Goal: Task Accomplishment & Management: Use online tool/utility

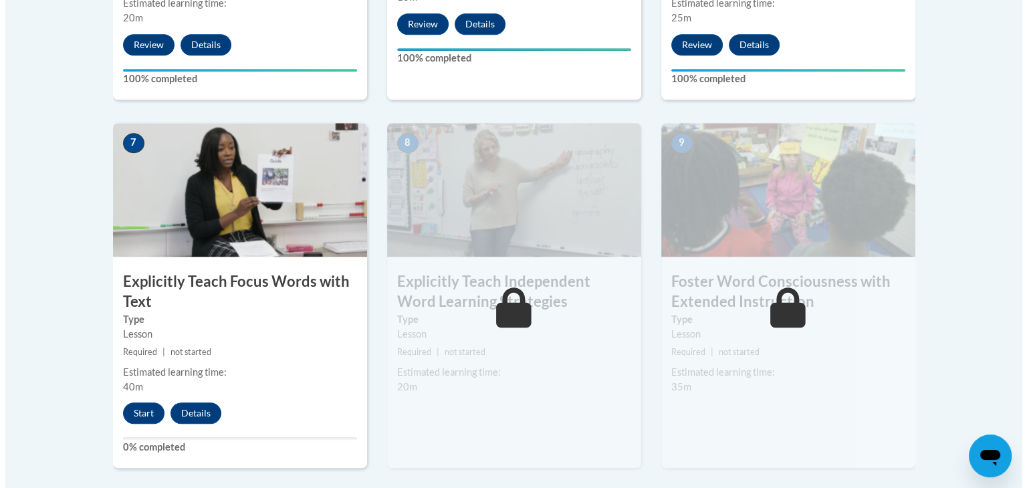
scroll to position [1069, 0]
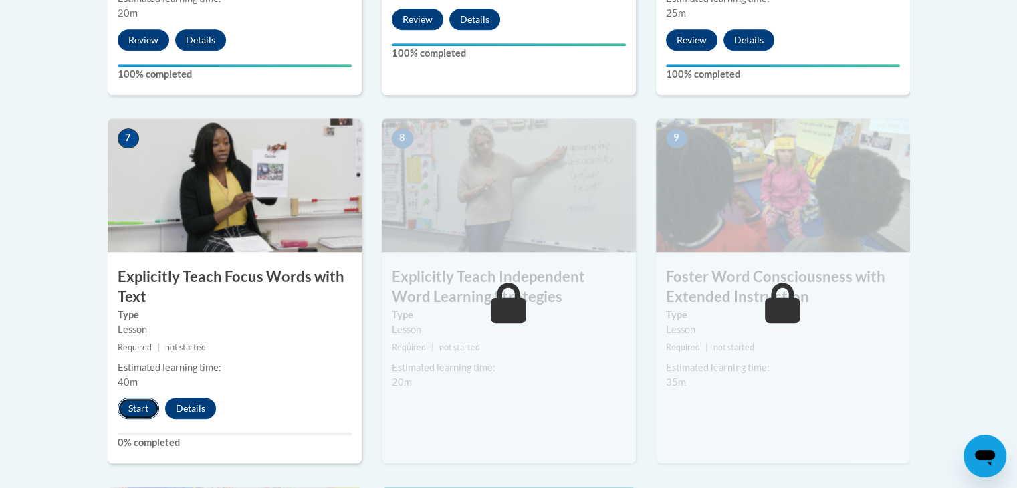
click at [130, 408] on button "Start" at bounding box center [138, 408] width 41 height 21
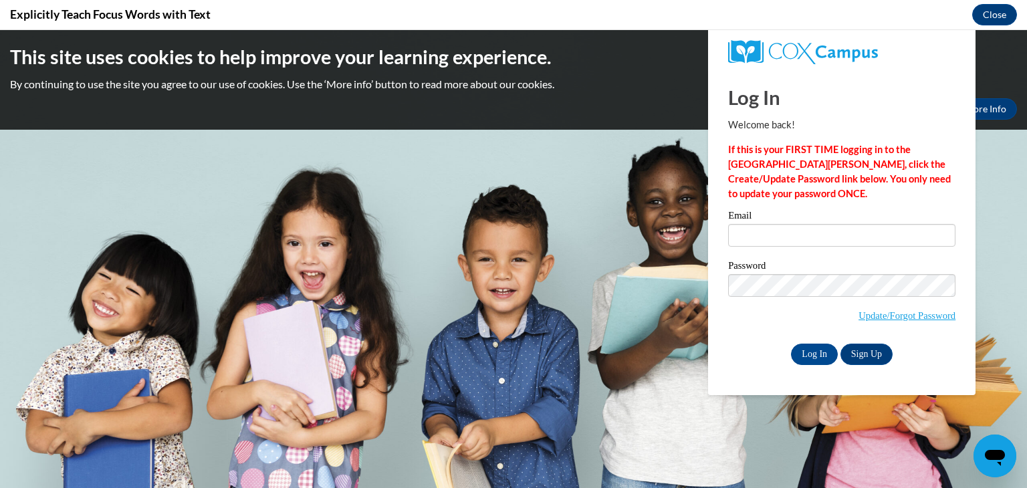
scroll to position [0, 0]
click at [760, 233] on input "Email" at bounding box center [841, 235] width 227 height 23
type input "[EMAIL_ADDRESS][DOMAIN_NAME]"
click at [805, 356] on input "Log In" at bounding box center [814, 354] width 47 height 21
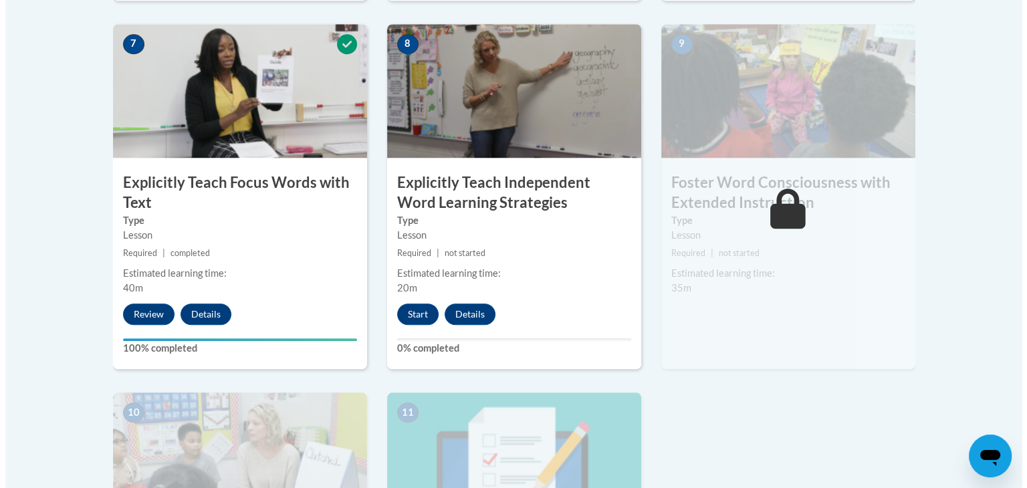
scroll to position [1204, 0]
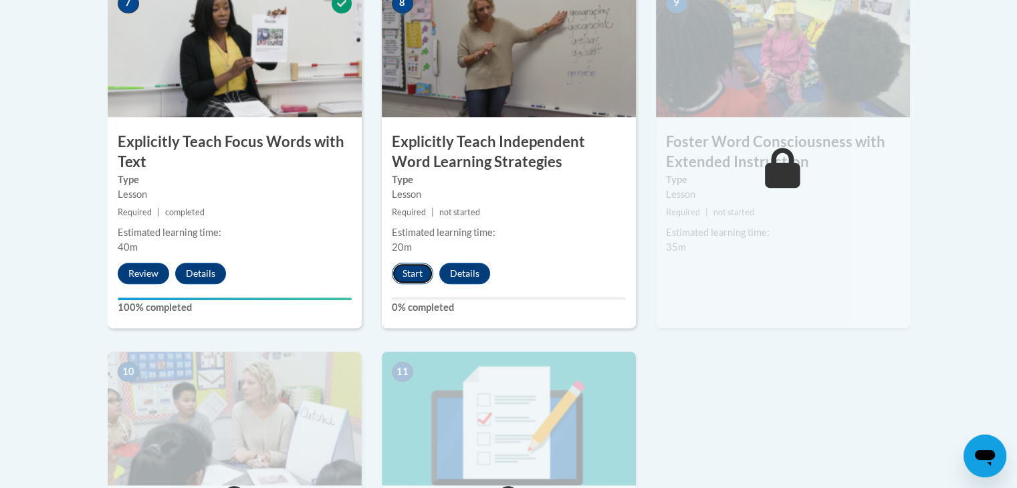
click at [405, 272] on button "Start" at bounding box center [412, 273] width 41 height 21
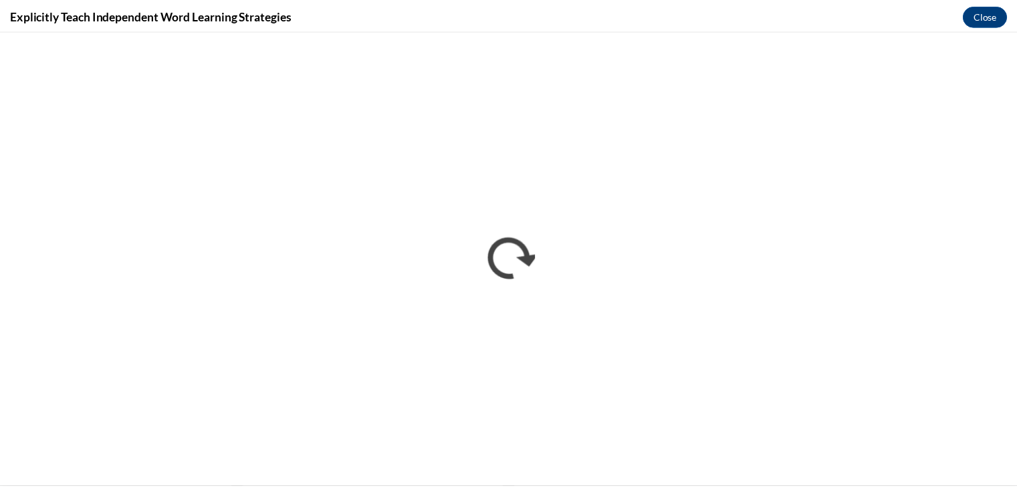
scroll to position [0, 0]
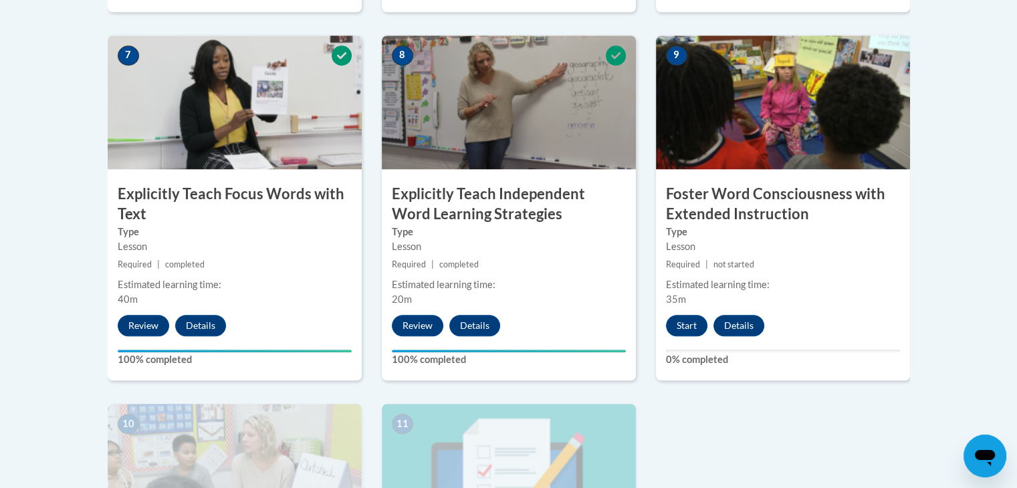
scroll to position [1150, 0]
